Goal: Task Accomplishment & Management: Complete application form

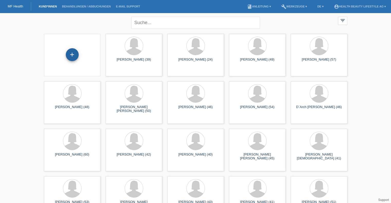
click at [73, 55] on div "+" at bounding box center [72, 54] width 13 height 13
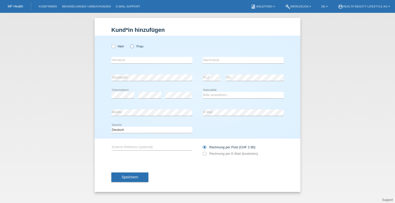
click at [129, 44] on icon at bounding box center [129, 44] width 0 height 0
click at [132, 47] on input "Frau" at bounding box center [131, 45] width 3 height 3
radio input "true"
drag, startPoint x: 133, startPoint y: 60, endPoint x: 131, endPoint y: 60, distance: 2.8
click at [133, 60] on input "text" at bounding box center [151, 60] width 81 height 6
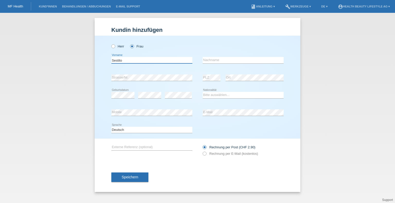
click at [127, 59] on input "Sestito" at bounding box center [151, 60] width 81 height 6
type input "[PERSON_NAME]"
click at [209, 58] on input "text" at bounding box center [243, 60] width 81 height 6
paste input "Sestito"
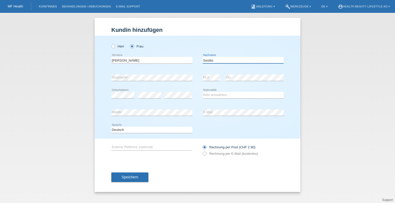
type input "Sestito"
click at [219, 96] on select "Bitte auswählen... Schweiz Deutschland Liechtenstein Österreich ------------ Af…" at bounding box center [243, 95] width 81 height 6
select select "IT"
click at [203, 92] on select "Bitte auswählen... Schweiz Deutschland Liechtenstein Österreich ------------ Af…" at bounding box center [243, 95] width 81 height 6
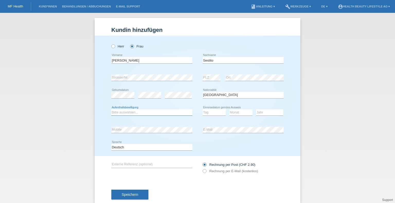
click at [124, 112] on select "Bitte auswählen... C B B - Flüchtlingsstatus Andere" at bounding box center [151, 113] width 81 height 6
select select "C"
click at [111, 110] on select "Bitte auswählen... C B B - Flüchtlingsstatus Andere" at bounding box center [151, 113] width 81 height 6
click at [211, 110] on select "Tag 01 02 03 04 05 06 07 08 09 10 11" at bounding box center [214, 113] width 23 height 6
select select "20"
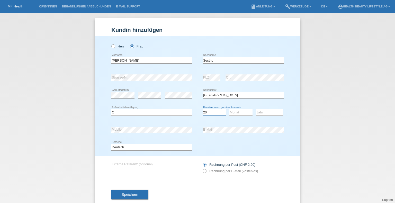
click at [203, 110] on select "Tag 01 02 03 04 05 06 07 08 09 10 11" at bounding box center [214, 113] width 23 height 6
click at [236, 112] on select "Monat 01 02 03 04 05 06 07 08 09 10 11" at bounding box center [240, 113] width 23 height 6
select select "11"
click at [229, 110] on select "Monat 01 02 03 04 05 06 07 08 09 10 11" at bounding box center [240, 113] width 23 height 6
click at [263, 111] on select "Jahr 2025 2024 2023 2022 2021 2020 2019 2018 2017 2016 2015 2014 2013 2012 2011…" at bounding box center [269, 113] width 27 height 6
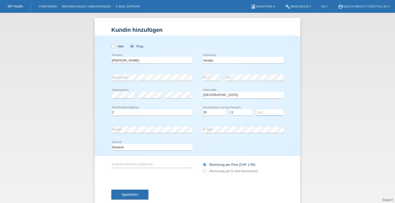
select select "1980"
click at [256, 110] on select "Jahr 2025 2024 2023 2022 2021 2020 2019 2018 2017 2016 2015 2014 2013 2012 2011…" at bounding box center [269, 113] width 27 height 6
click at [138, 165] on input "text" at bounding box center [151, 165] width 81 height 6
type input "OBP und UBP"
click at [206, 171] on label "Rechnung per E-Mail (kostenlos)" at bounding box center [230, 171] width 55 height 4
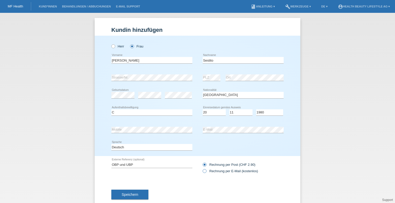
click at [206, 171] on input "Rechnung per E-Mail (kostenlos)" at bounding box center [204, 172] width 3 height 6
radio input "true"
click at [141, 194] on button "Speichern" at bounding box center [129, 195] width 37 height 10
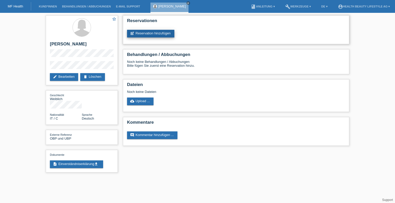
click at [151, 34] on link "post_add Reservation hinzufügen" at bounding box center [150, 34] width 47 height 8
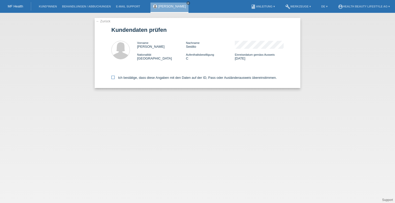
click at [114, 77] on icon at bounding box center [112, 77] width 3 height 3
click at [114, 77] on input "Ich bestätige, dass diese Angaben mit den Daten auf der ID, Pass oder Ausländer…" at bounding box center [112, 77] width 3 height 3
checkbox input "true"
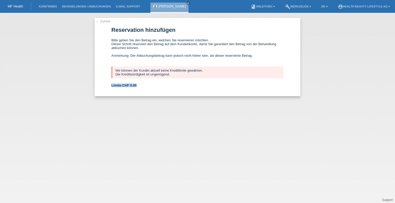
drag, startPoint x: 134, startPoint y: 85, endPoint x: 103, endPoint y: 85, distance: 31.4
click at [103, 85] on div "← Zurück Reservation hinzufügen Bitte geben Sie den Betrag ein, welchen Sie res…" at bounding box center [198, 57] width 206 height 78
click at [139, 90] on form "Reservation hinzufügen Bitte geben Sie den Betrag ein, welchen Sie reservieren …" at bounding box center [197, 62] width 172 height 70
drag, startPoint x: 142, startPoint y: 86, endPoint x: 104, endPoint y: 83, distance: 37.9
click at [104, 83] on div "← Zurück Reservation hinzufügen Bitte geben Sie den Betrag ein, welchen Sie res…" at bounding box center [198, 57] width 206 height 78
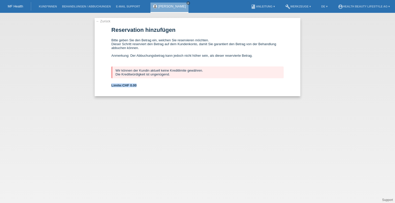
click at [112, 86] on b "Limite: CHF 0.00" at bounding box center [123, 86] width 25 height 4
drag, startPoint x: 112, startPoint y: 85, endPoint x: 145, endPoint y: 88, distance: 33.6
click at [145, 88] on form "Reservation hinzufügen Bitte geben Sie den Betrag ein, welchen Sie reservieren …" at bounding box center [197, 62] width 172 height 70
click at [100, 21] on link "← Zurück" at bounding box center [103, 21] width 14 height 4
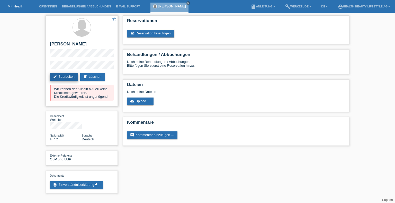
click at [65, 77] on link "edit Bearbeiten" at bounding box center [64, 77] width 28 height 8
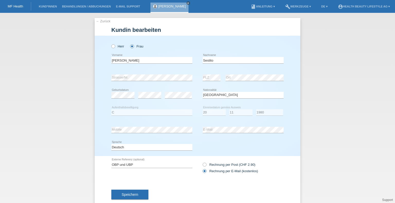
select select "IT"
select select "C"
select select "20"
select select "11"
select select "1980"
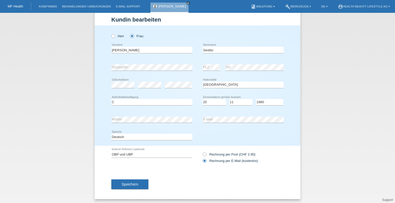
scroll to position [11, 0]
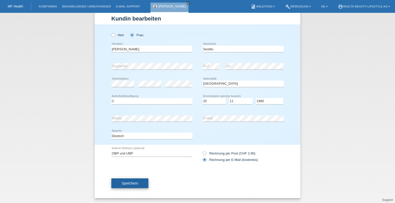
click at [131, 182] on span "Speichern" at bounding box center [130, 184] width 16 height 4
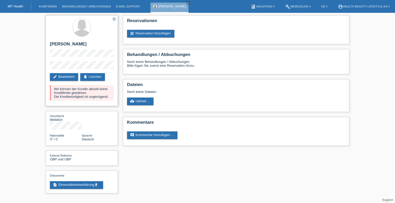
click at [90, 91] on div "Wir können der Kundin aktuell keine Kreditlimite gewähren. Die Kreditwürdigkeit…" at bounding box center [82, 93] width 64 height 16
click at [149, 33] on link "post_add Reservation hinzufügen" at bounding box center [150, 34] width 47 height 8
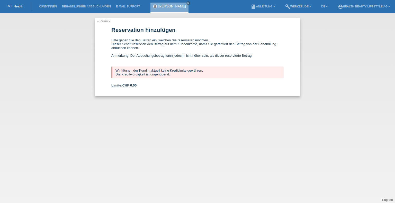
click at [100, 22] on link "← Zurück" at bounding box center [103, 21] width 14 height 4
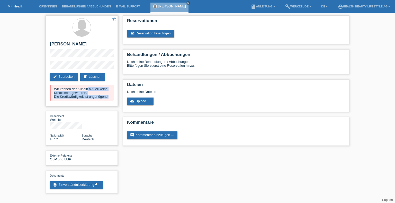
drag, startPoint x: 110, startPoint y: 97, endPoint x: 46, endPoint y: 85, distance: 64.5
click at [46, 85] on div "star_border [PERSON_NAME] edit Bearbeiten delete Löschen Wir können der Kundin …" at bounding box center [82, 60] width 72 height 91
click at [54, 90] on div "Wir können der Kundin aktuell keine Kreditlimite gewähren. Die Kreditwürdigkeit…" at bounding box center [82, 93] width 64 height 16
drag, startPoint x: 53, startPoint y: 88, endPoint x: 111, endPoint y: 100, distance: 58.3
click at [111, 100] on div "Wir können der Kundin aktuell keine Kreditlimite gewähren. Die Kreditwürdigkeit…" at bounding box center [82, 93] width 64 height 16
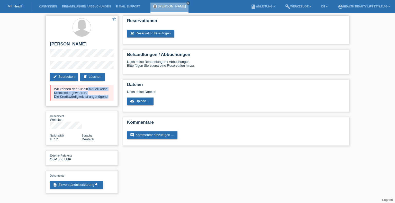
click at [108, 96] on div "Wir können der Kundin aktuell keine Kreditlimite gewähren. Die Kreditwürdigkeit…" at bounding box center [82, 93] width 64 height 16
click at [109, 96] on div "Wir können der Kundin aktuell keine Kreditlimite gewähren. Die Kreditwürdigkeit…" at bounding box center [82, 93] width 64 height 16
click at [110, 94] on div "Wir können der Kundin aktuell keine Kreditlimite gewähren. Die Kreditwürdigkeit…" at bounding box center [82, 93] width 64 height 16
